Goal: Navigation & Orientation: Find specific page/section

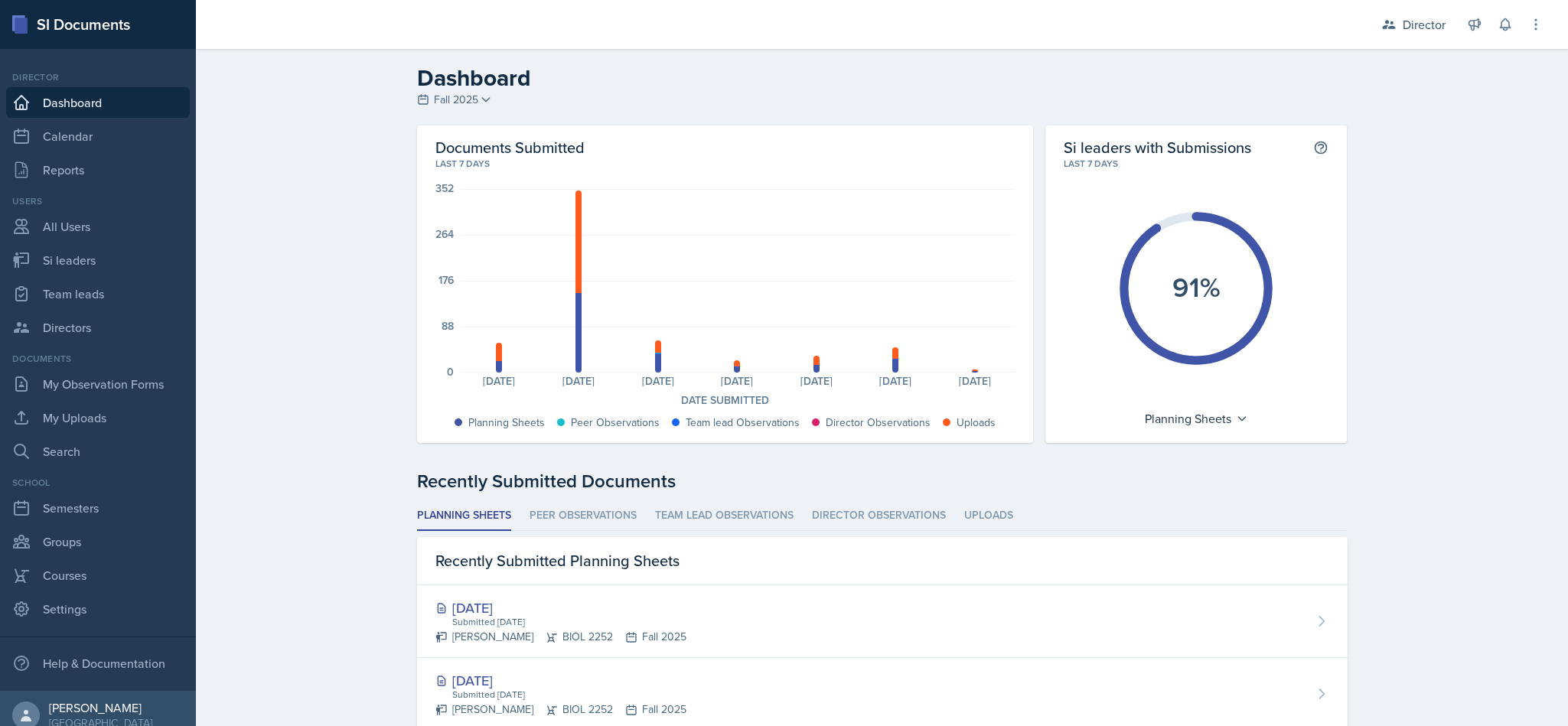
click at [1422, 30] on div "Director" at bounding box center [1424, 24] width 43 height 18
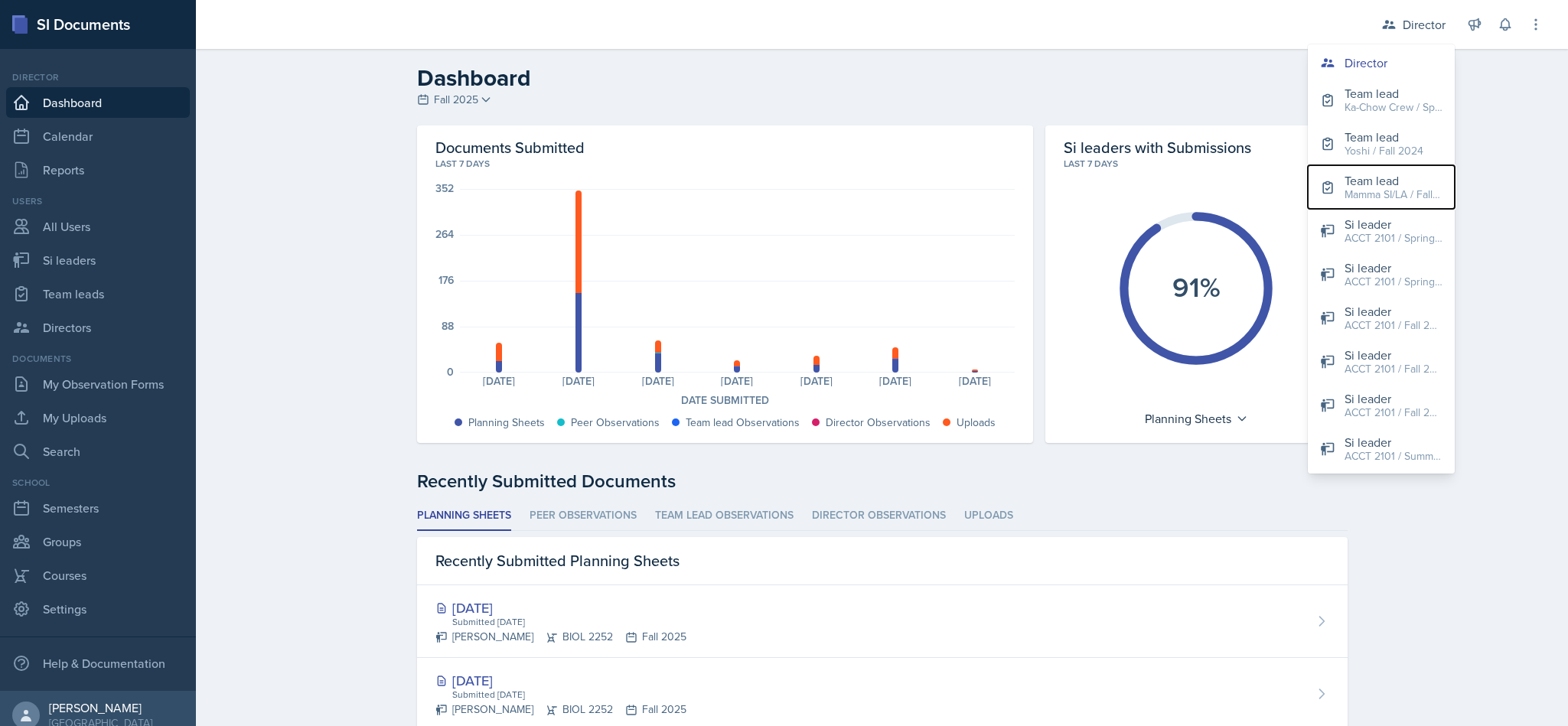
click at [1404, 195] on div "Mamma SI/LA / Fall 2025" at bounding box center [1394, 194] width 98 height 16
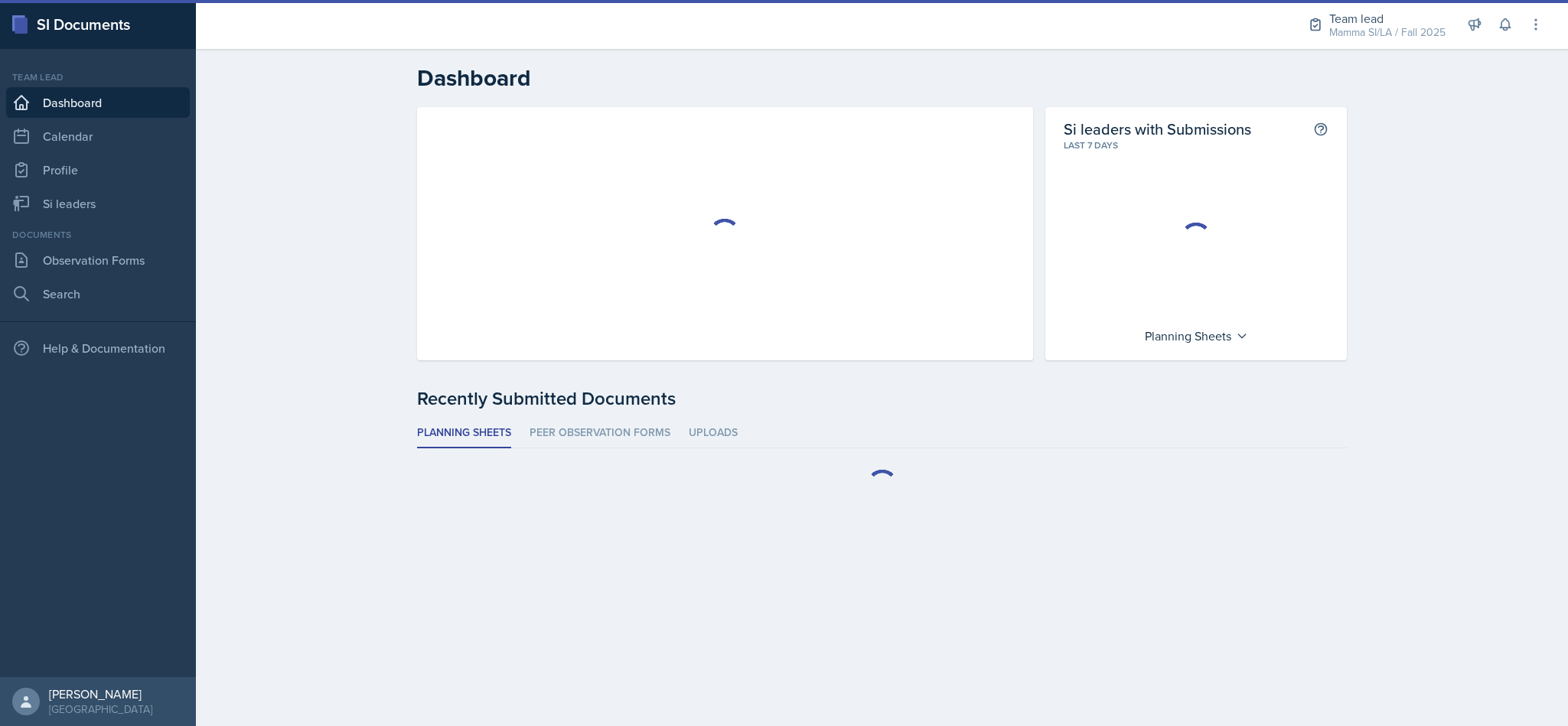
click at [1413, 35] on div "Mamma SI/LA / Fall 2025" at bounding box center [1387, 33] width 117 height 16
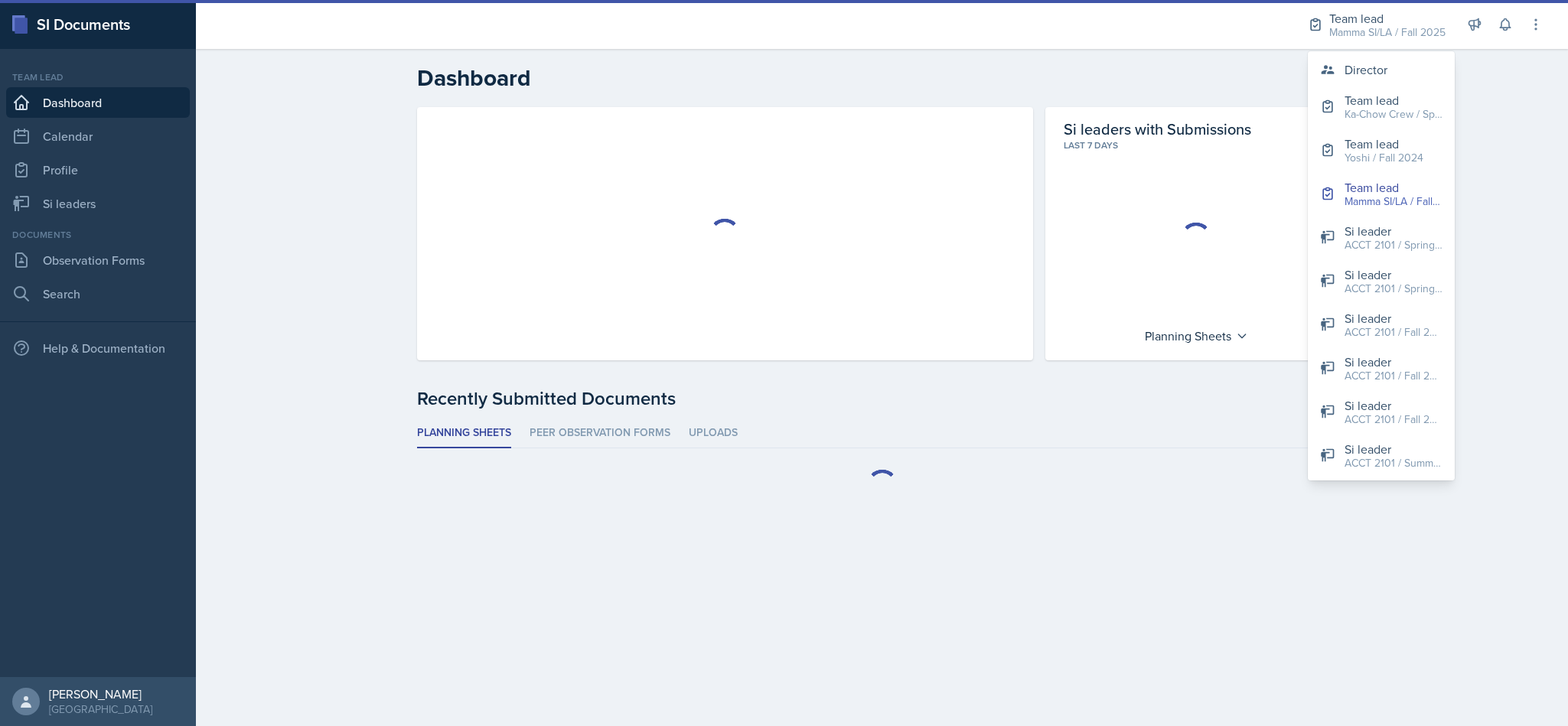
click at [1504, 24] on icon at bounding box center [1504, 24] width 15 height 15
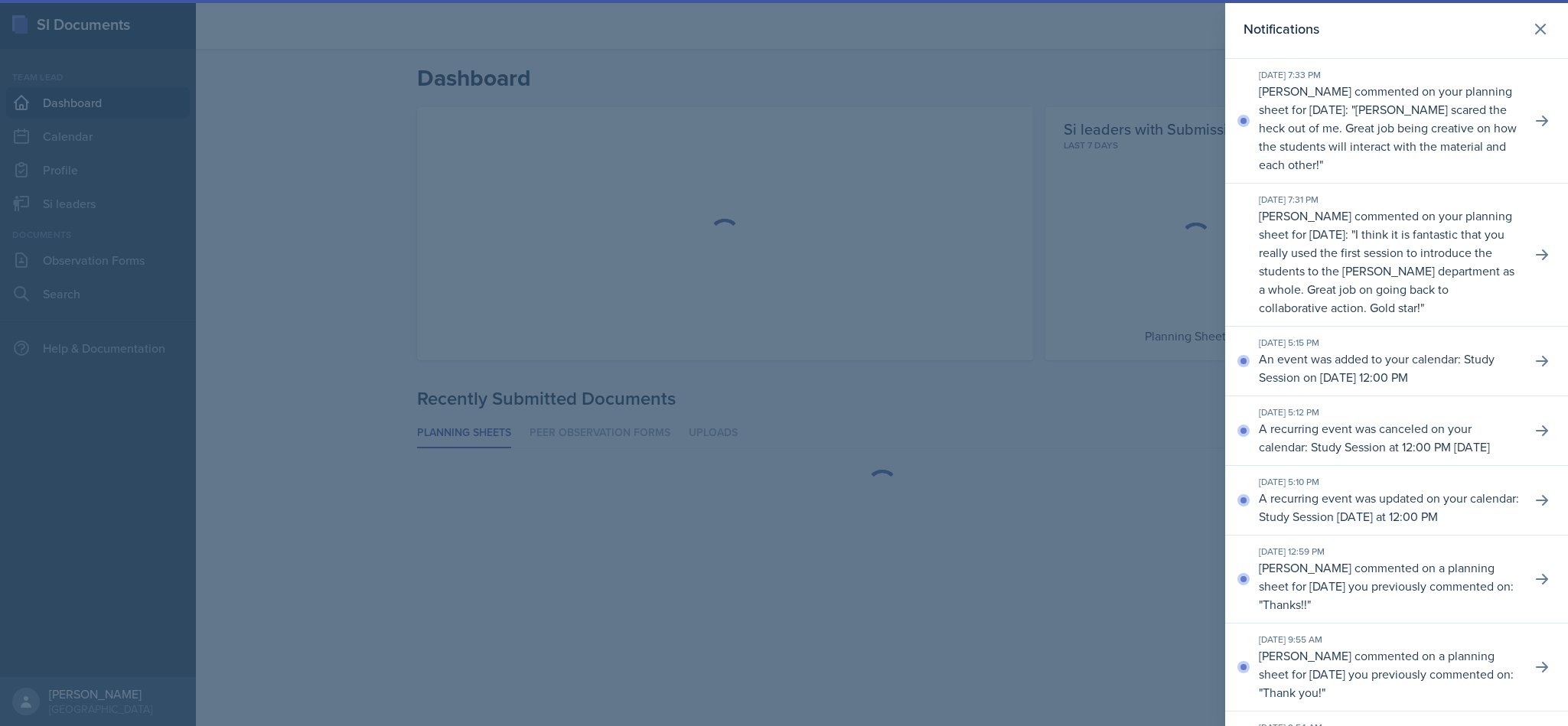
click at [1536, 121] on icon at bounding box center [1542, 121] width 12 height 11
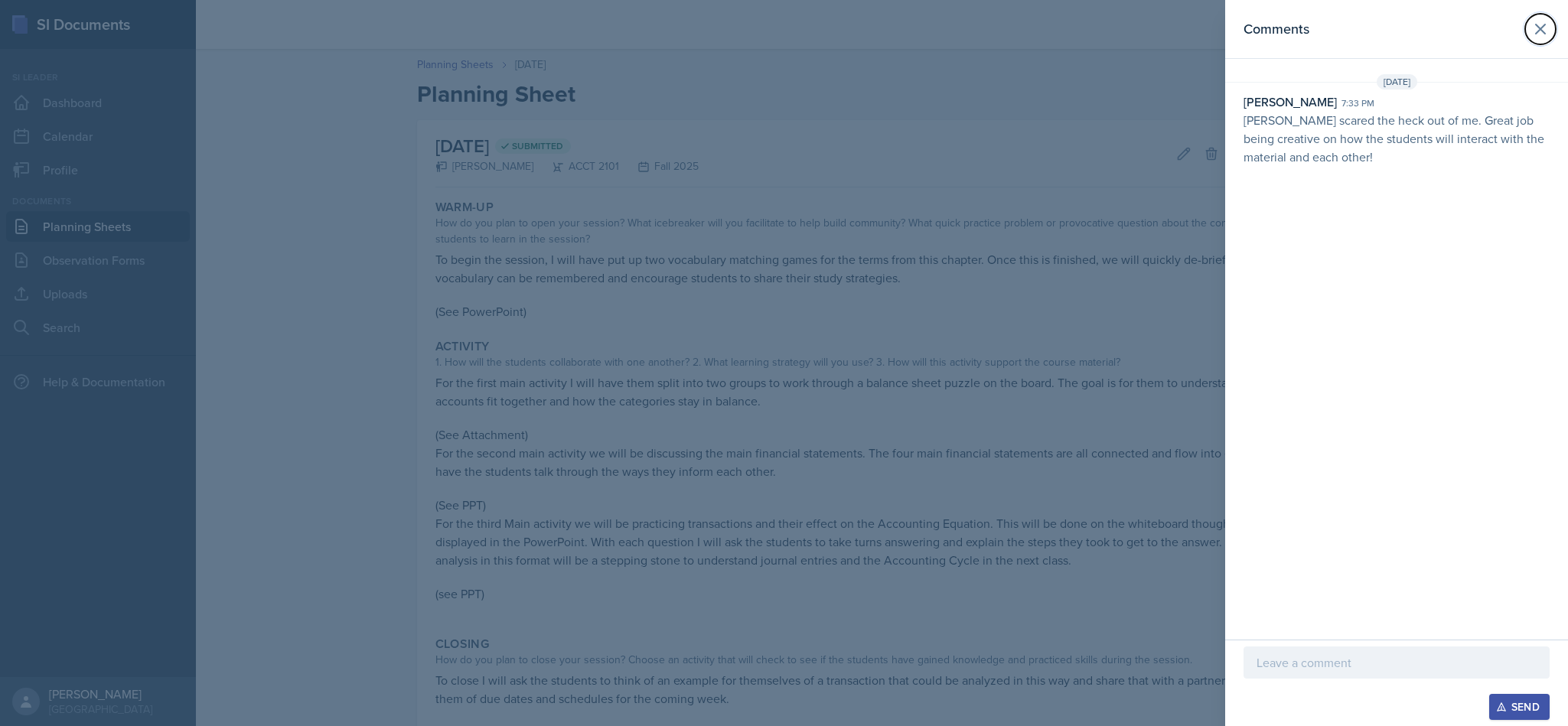
click at [1534, 44] on button at bounding box center [1540, 29] width 31 height 31
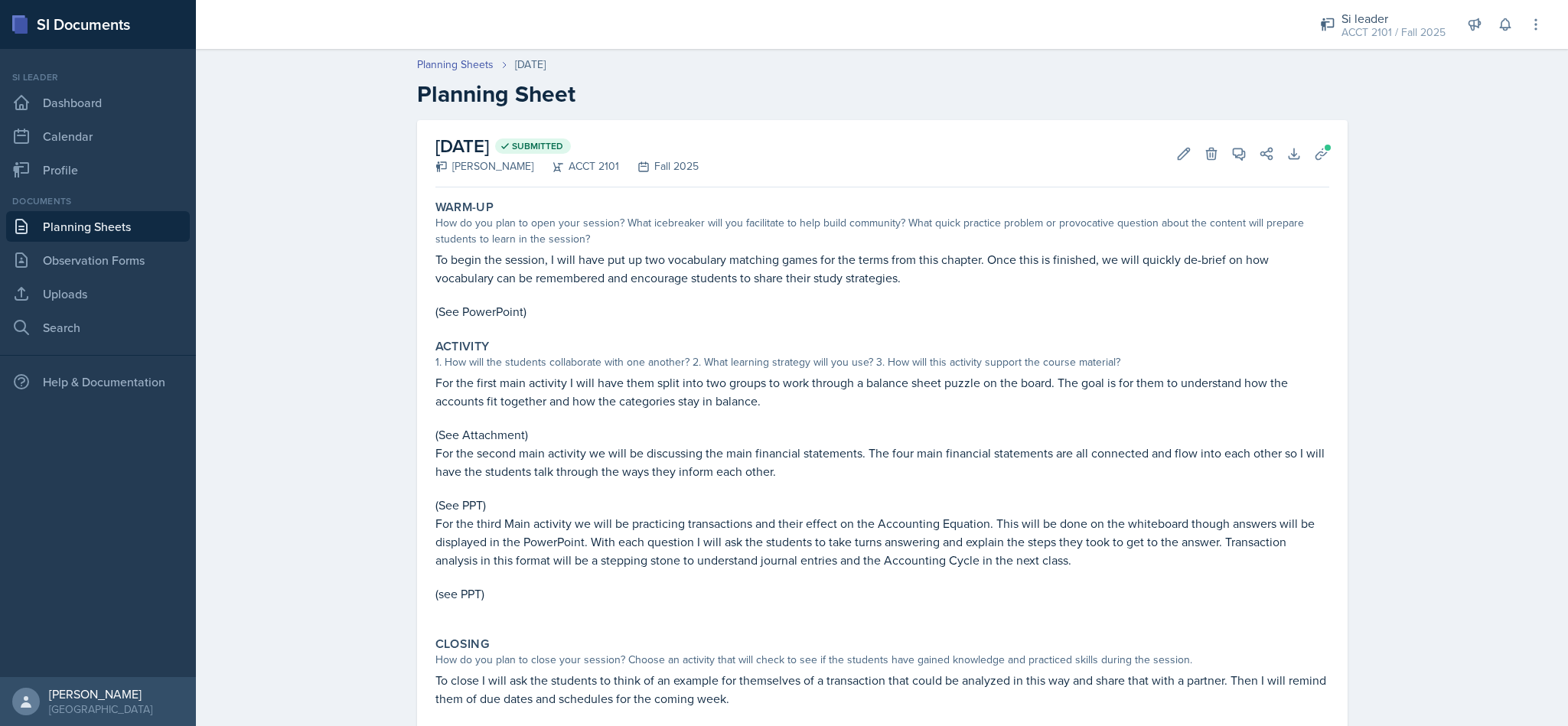
click at [1504, 26] on icon at bounding box center [1504, 24] width 15 height 15
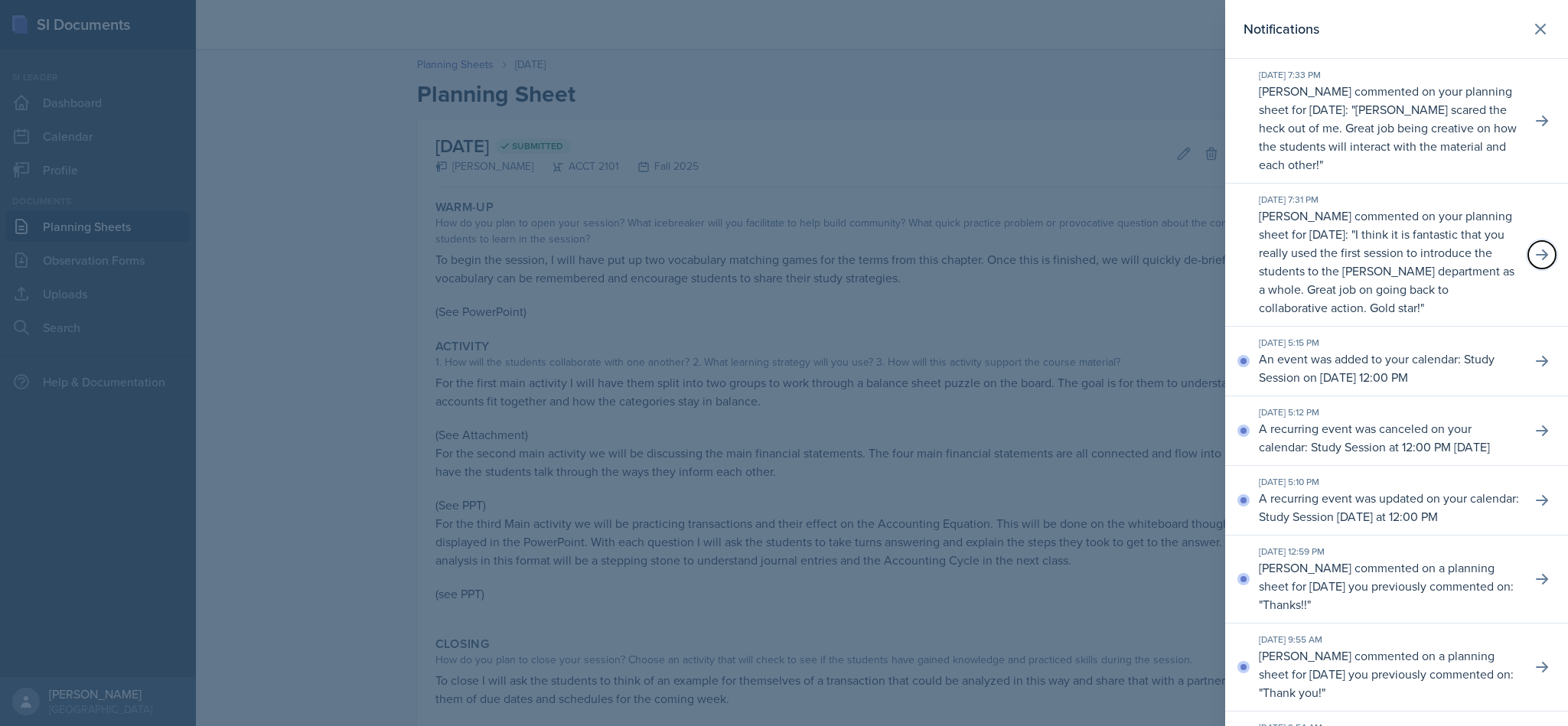
click at [1528, 259] on button at bounding box center [1542, 255] width 28 height 28
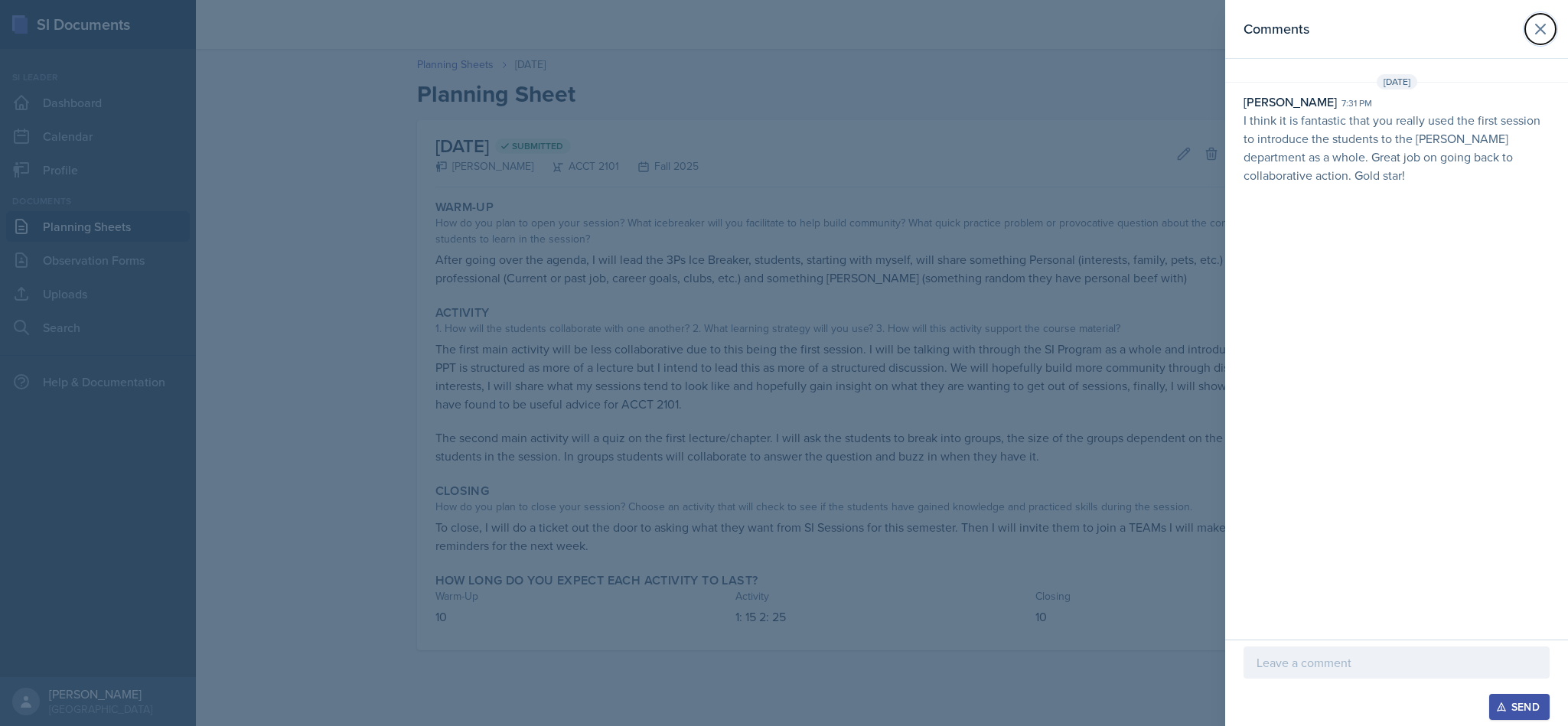
click at [1525, 24] on button at bounding box center [1540, 29] width 31 height 31
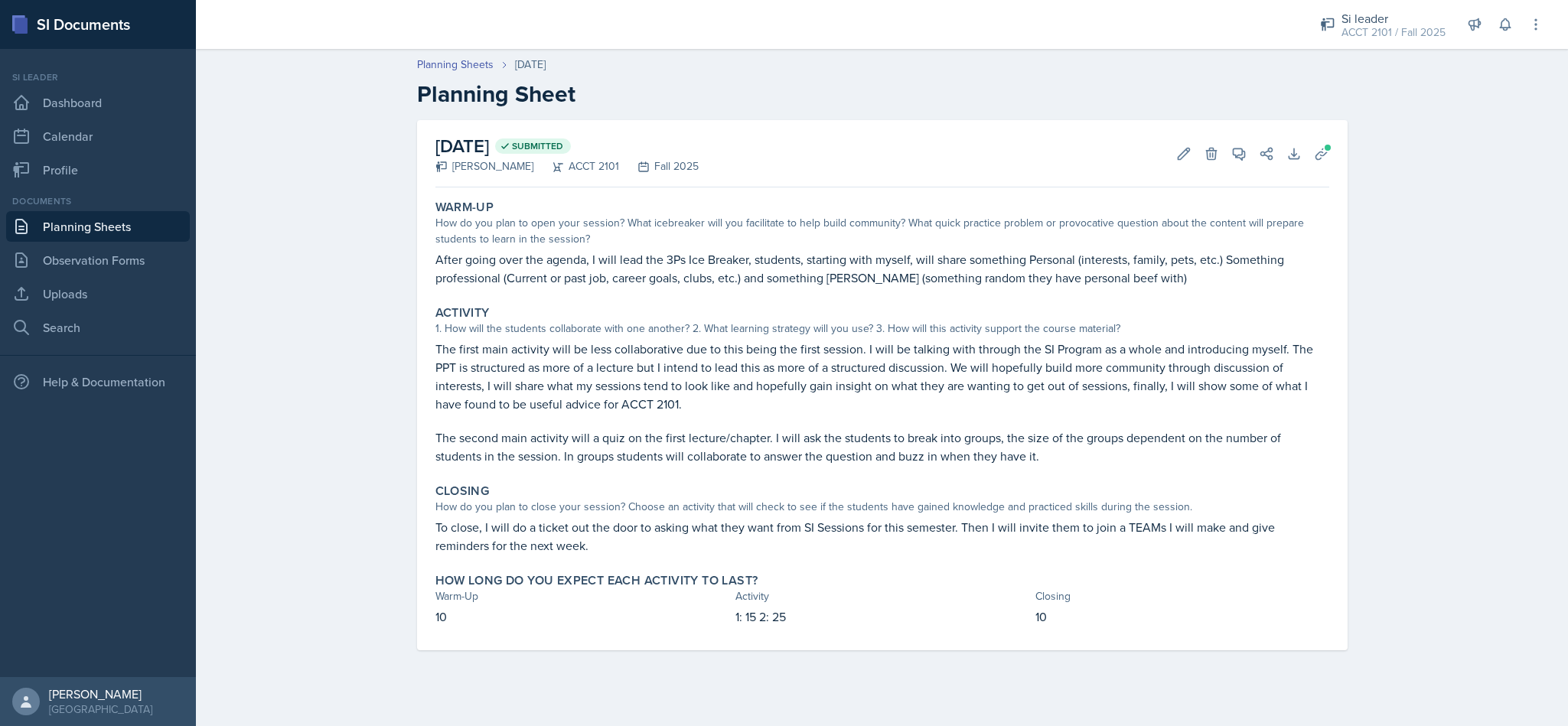
click at [1385, 25] on div "ACCT 2101 / Fall 2025" at bounding box center [1394, 33] width 104 height 16
click at [1388, 25] on div "ACCT 2101 / Fall 2025" at bounding box center [1394, 33] width 104 height 16
click at [1399, 9] on div "Si leader" at bounding box center [1394, 18] width 104 height 18
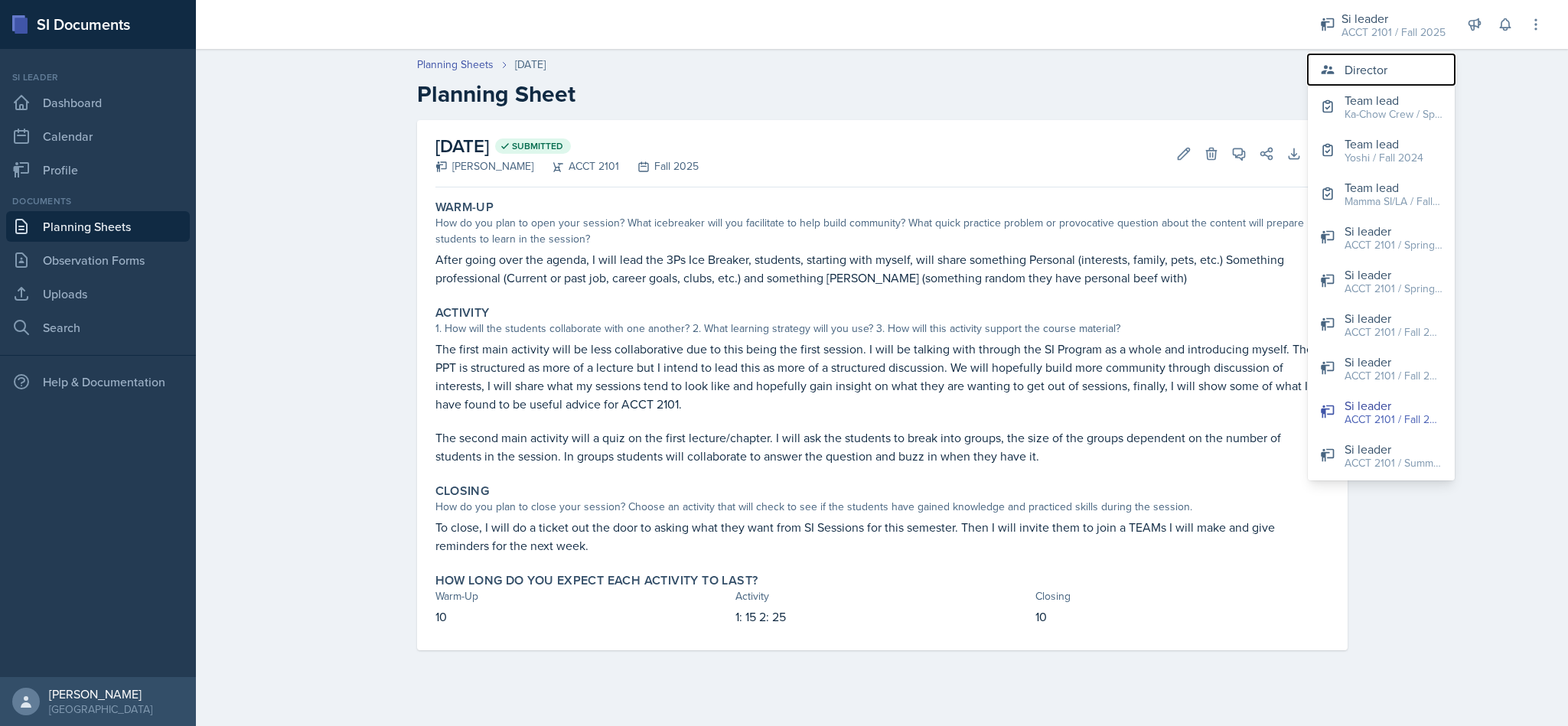
click at [1376, 79] on button "Director" at bounding box center [1382, 70] width 147 height 31
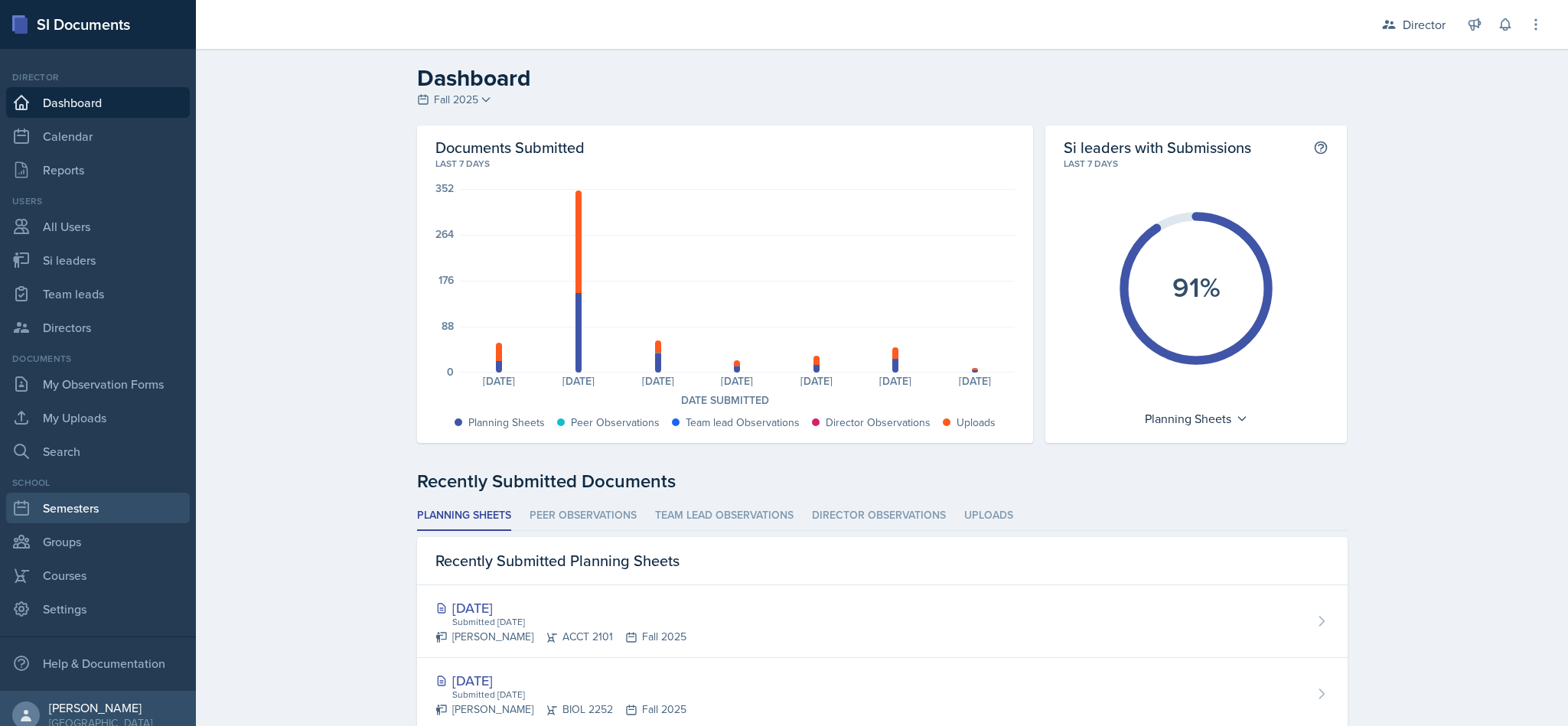
click at [95, 515] on link "Semesters" at bounding box center [98, 508] width 183 height 31
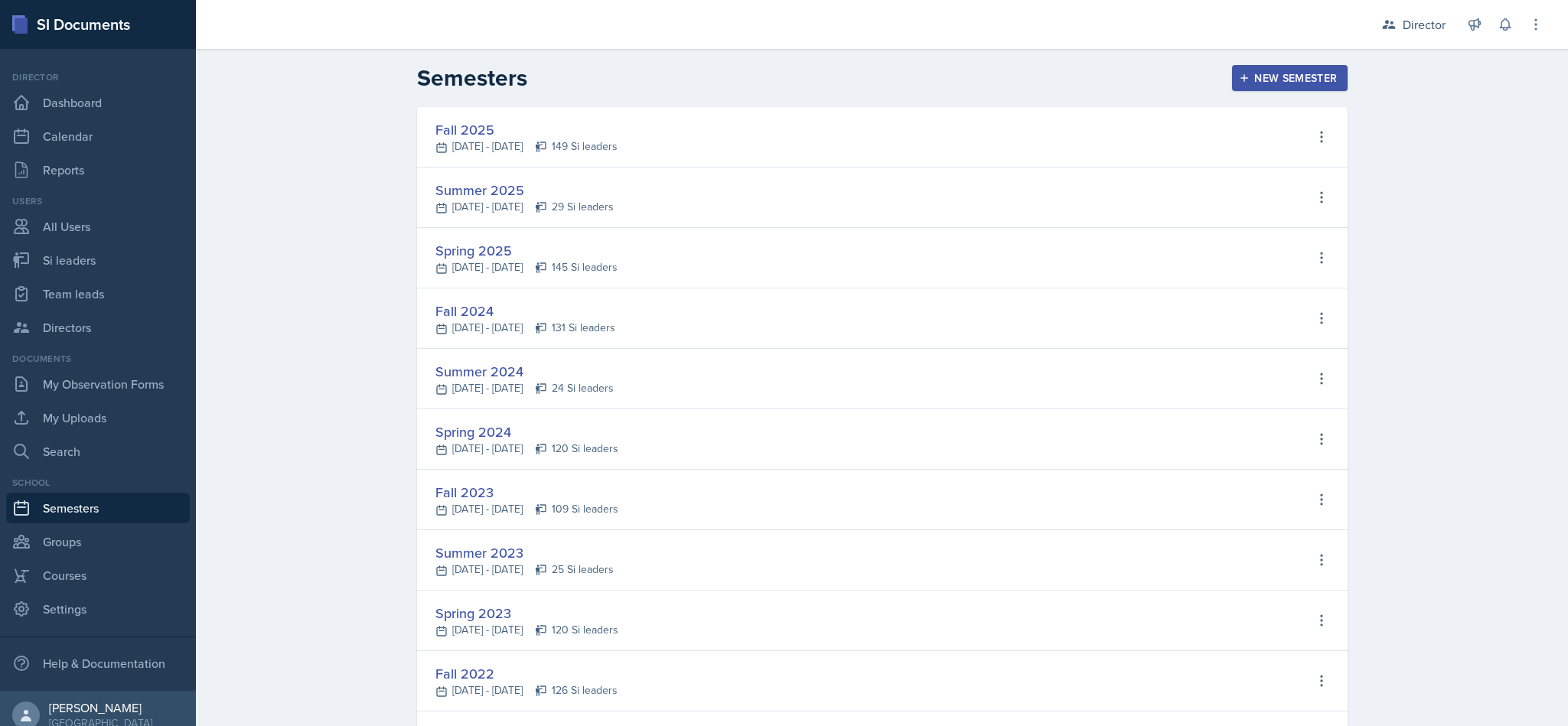
click at [83, 553] on link "Groups" at bounding box center [98, 542] width 183 height 31
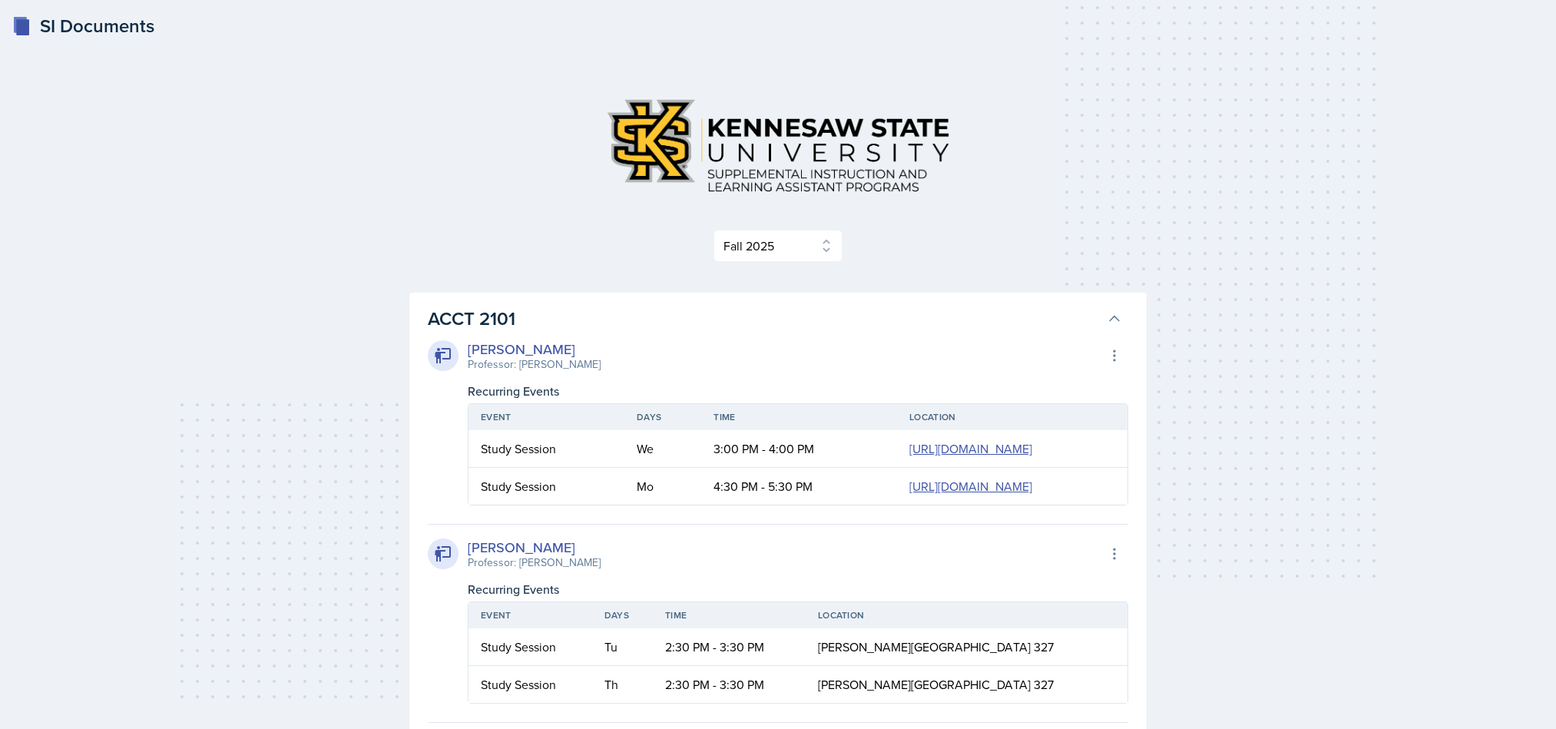
select select "2bed604d-1099-4043-b1bc-2365e8740244"
